Goal: Navigation & Orientation: Find specific page/section

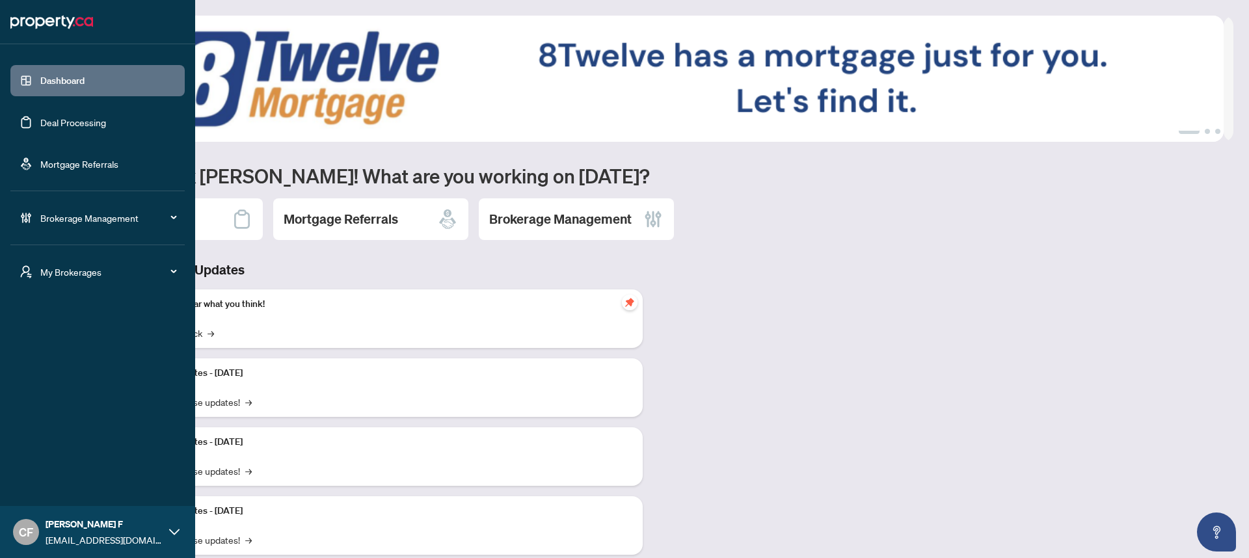
click at [33, 271] on div "My Brokerages" at bounding box center [97, 271] width 174 height 31
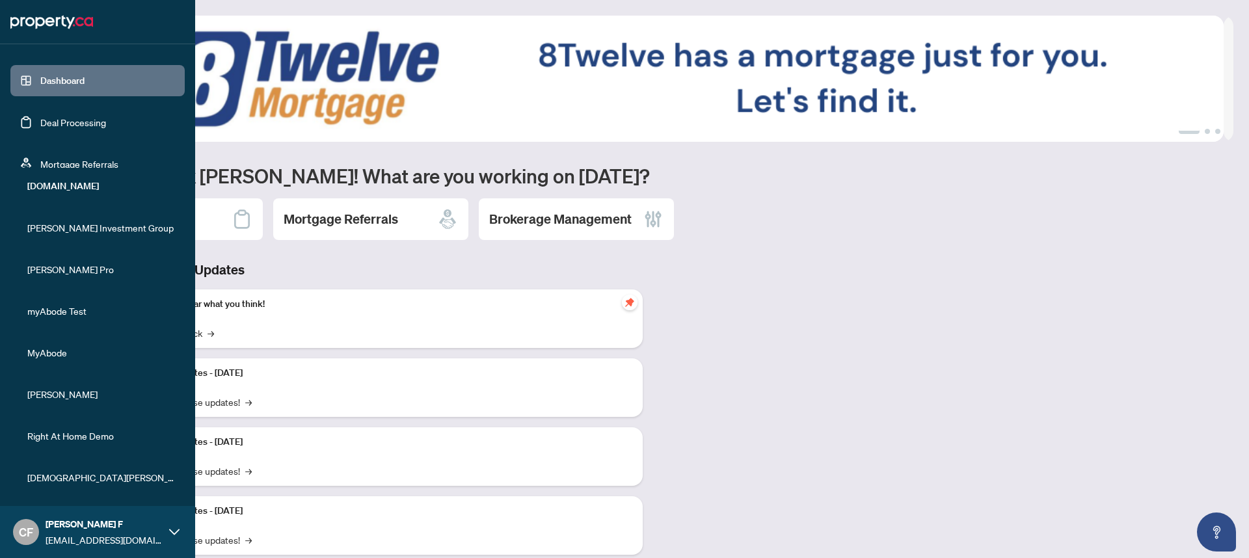
scroll to position [226, 0]
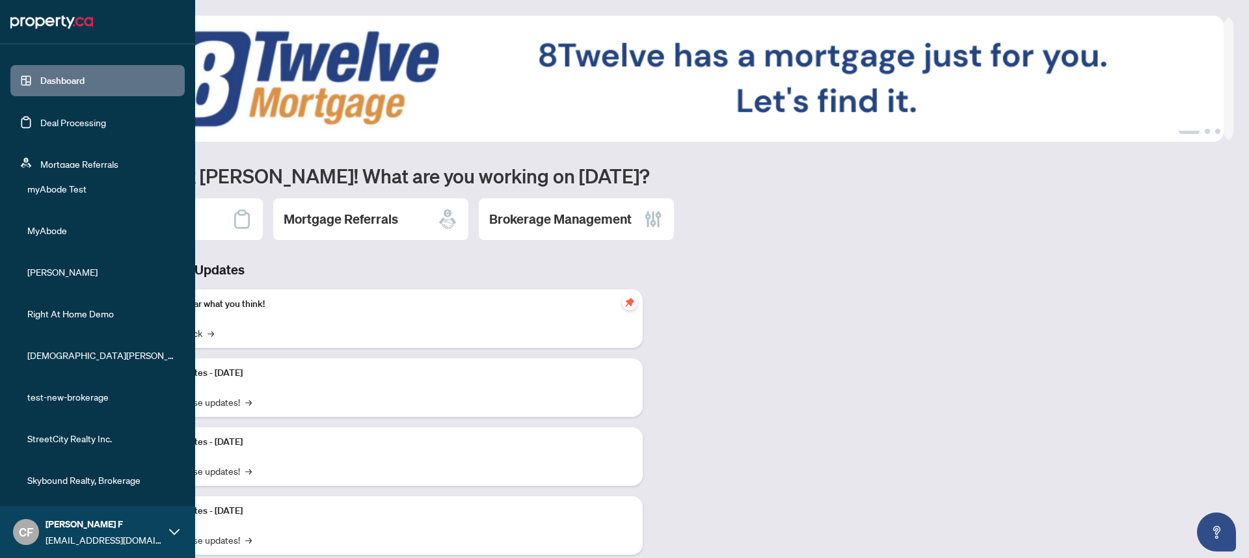
click at [88, 490] on li "Skybound Realty, Brokerage" at bounding box center [97, 479] width 174 height 31
